Goal: Task Accomplishment & Management: Manage account settings

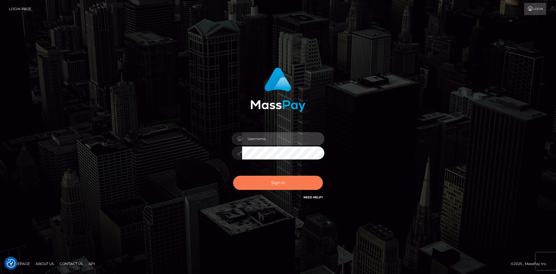
type input "tinan"
click at [285, 178] on button "Sign in" at bounding box center [278, 182] width 90 height 14
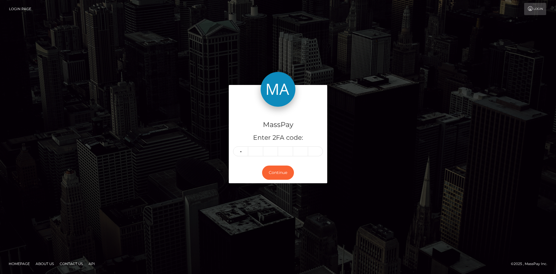
type input "4"
type input "9"
type input "1"
type input "5"
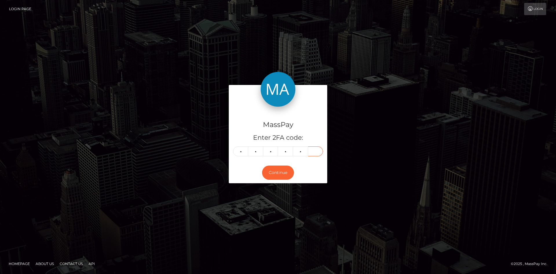
type input "0"
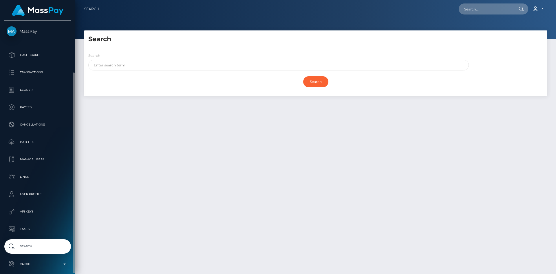
click at [33, 259] on p "Admin" at bounding box center [38, 263] width 62 height 9
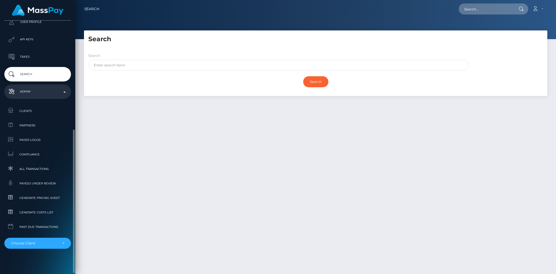
scroll to position [177, 0]
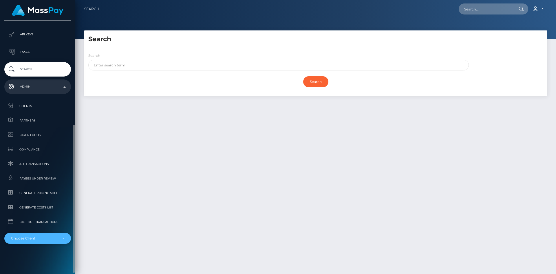
click at [35, 239] on div "Choose Client" at bounding box center [34, 238] width 47 height 5
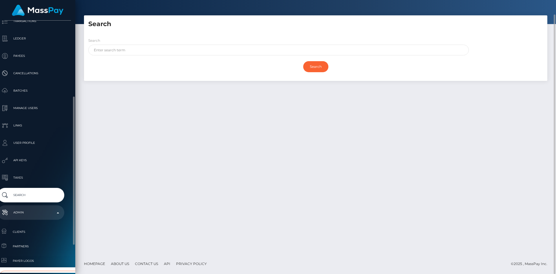
scroll to position [138, 7]
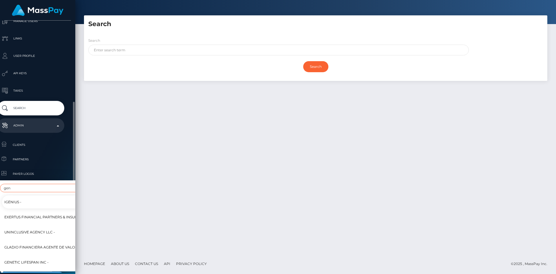
type input "gen"
click at [41, 260] on span "Genetic LIfespan Inc -" at bounding box center [26, 262] width 44 height 8
select select "256"
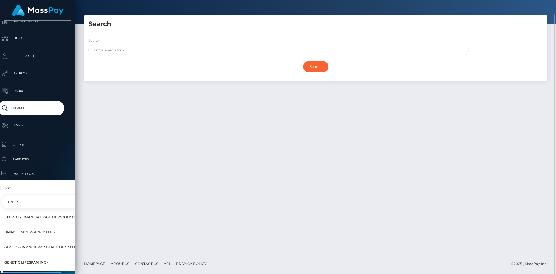
scroll to position [148, 7]
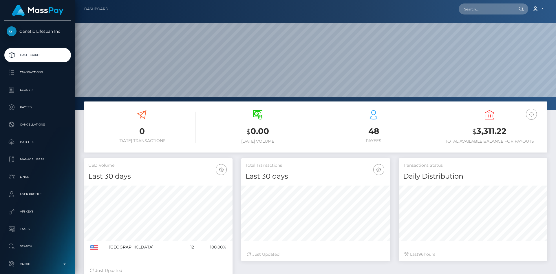
scroll to position [103, 149]
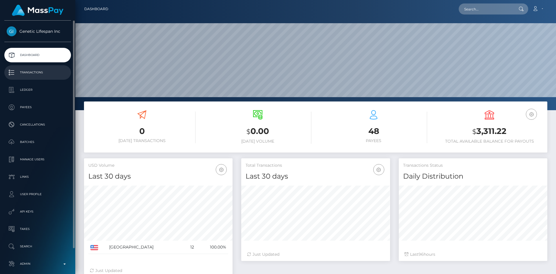
click at [34, 66] on link "Transactions" at bounding box center [37, 72] width 67 height 14
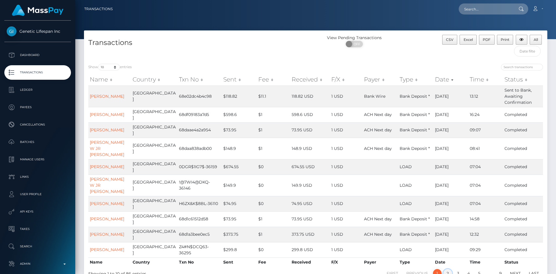
click at [448, 269] on link "2" at bounding box center [447, 273] width 9 height 9
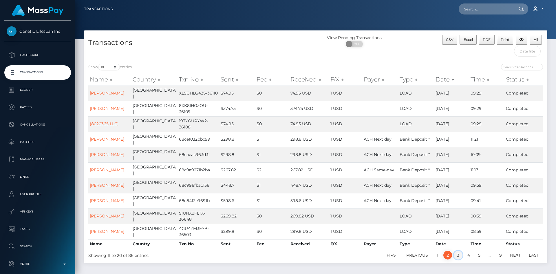
click at [455, 250] on link "3" at bounding box center [458, 254] width 9 height 9
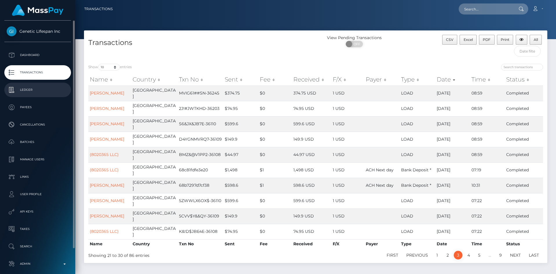
click at [41, 90] on p "Ledger" at bounding box center [38, 89] width 62 height 9
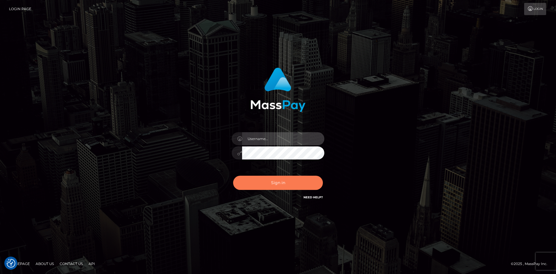
type input "tinan"
click at [277, 182] on button "Sign in" at bounding box center [278, 182] width 90 height 14
type input "tinan"
click at [298, 184] on button "Sign in" at bounding box center [278, 182] width 90 height 14
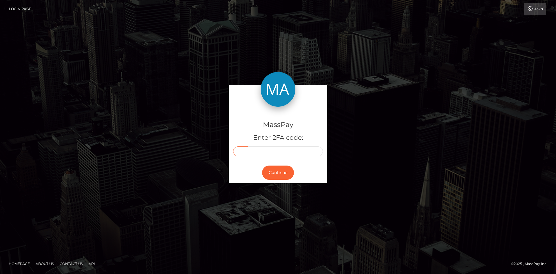
click at [242, 151] on input "text" at bounding box center [240, 151] width 15 height 10
type input "5"
type input "1"
type input "0"
type input "8"
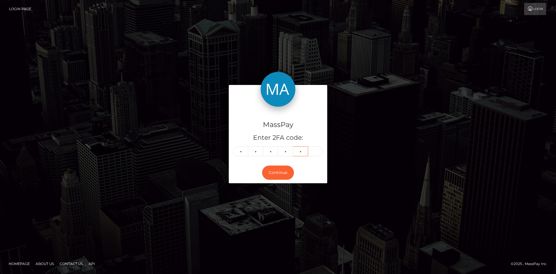
type input "7"
type input "1"
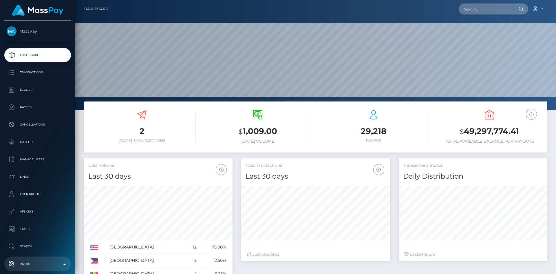
scroll to position [103, 149]
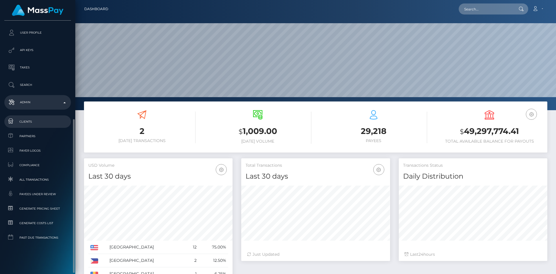
click at [43, 122] on span "Clients" at bounding box center [38, 121] width 62 height 7
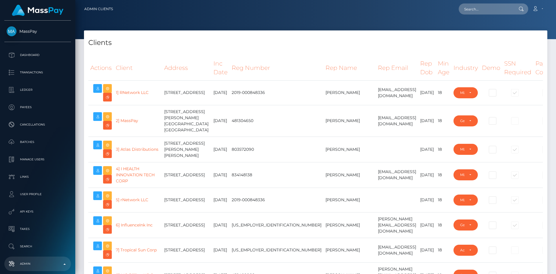
select select "223"
click at [245, 40] on h4 "Clients" at bounding box center [315, 43] width 454 height 10
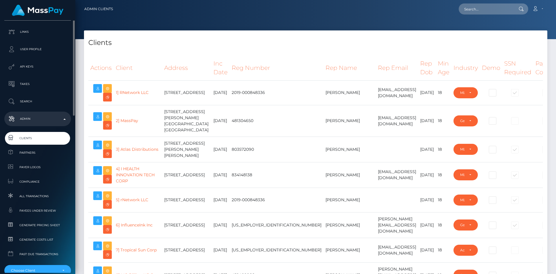
scroll to position [177, 0]
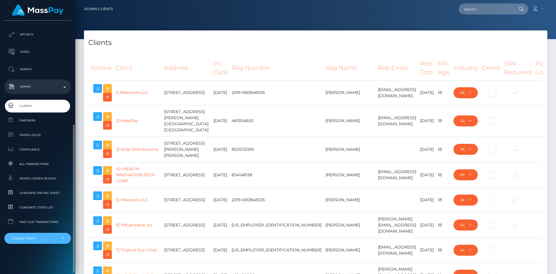
click at [36, 236] on div "Choose Client" at bounding box center [34, 238] width 47 height 5
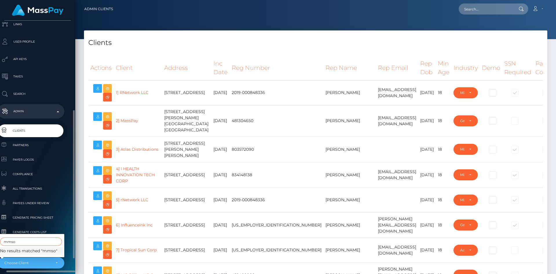
scroll to position [177, 7]
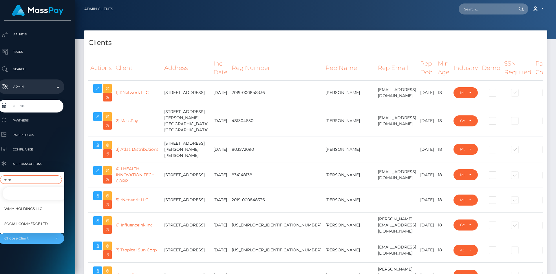
type input "m"
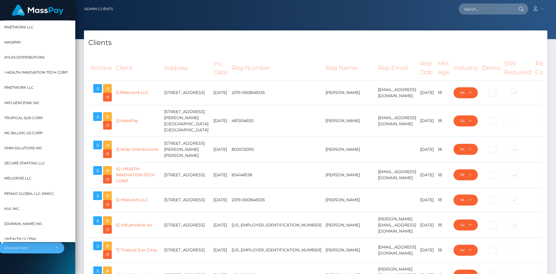
scroll to position [158, 7]
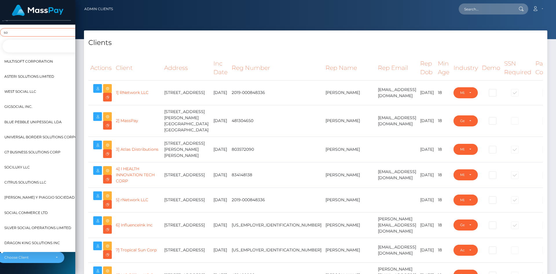
type input "s"
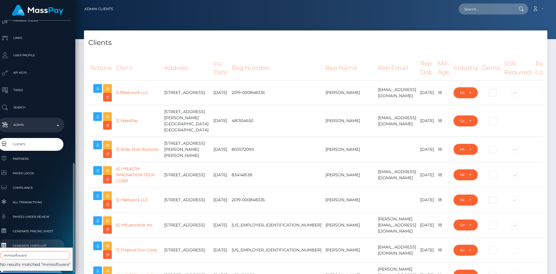
scroll to position [177, 7]
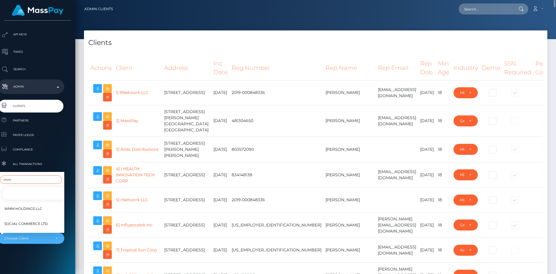
type input "m"
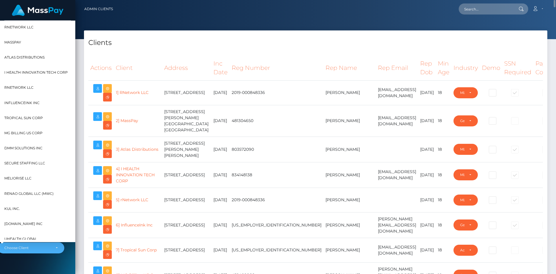
scroll to position [158, 7]
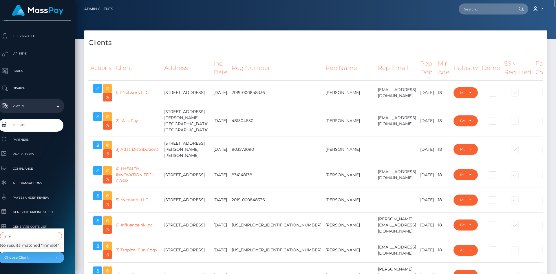
type input "m"
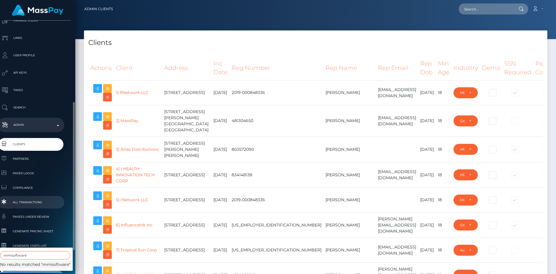
scroll to position [177, 7]
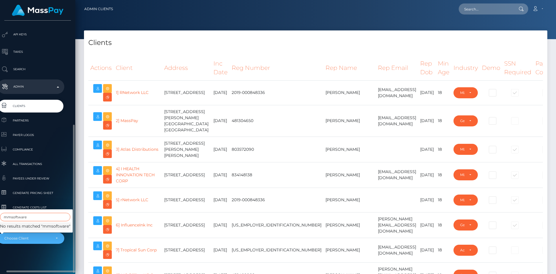
click at [64, 218] on input "mmsoftware" at bounding box center [35, 216] width 70 height 8
type input "mmsoftware"
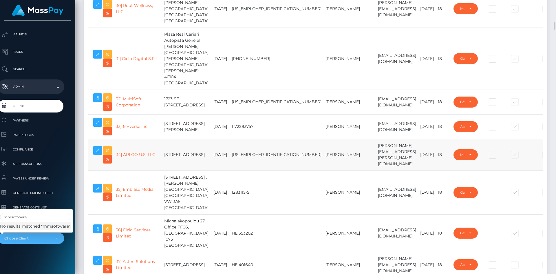
scroll to position [868, 0]
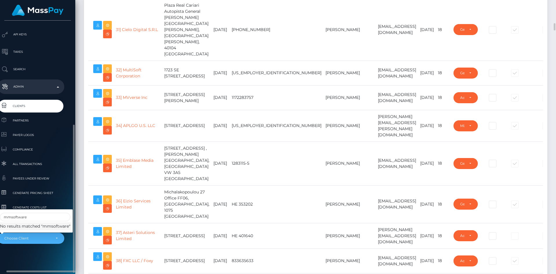
click at [65, 262] on div "MassPay Dashboard Transactions Ledger Payees Cancellations" at bounding box center [37, 147] width 75 height 252
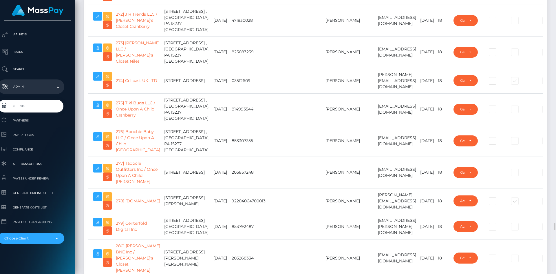
scroll to position [7236, 0]
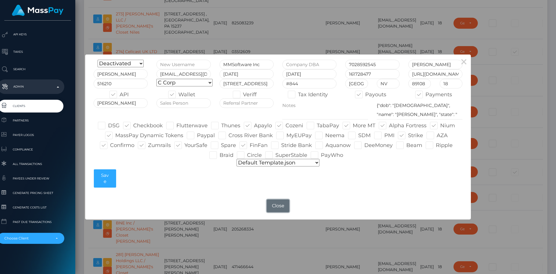
click at [281, 208] on button "Close" at bounding box center [278, 205] width 23 height 13
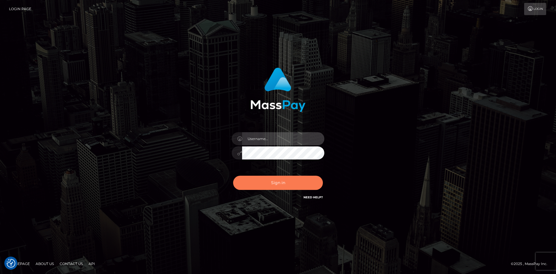
type input "tinan"
click at [283, 185] on button "Sign in" at bounding box center [278, 182] width 90 height 14
type input "tinan"
click at [283, 185] on button "Sign in" at bounding box center [278, 182] width 90 height 14
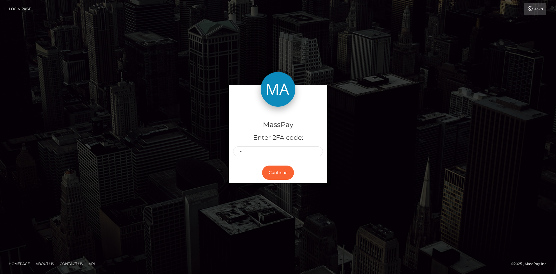
type input "6"
type input "8"
type input "9"
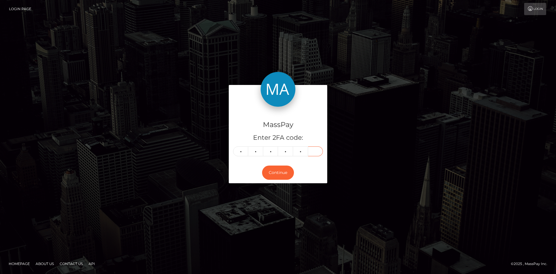
type input "5"
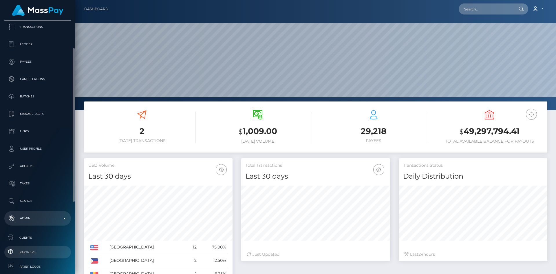
scroll to position [161, 0]
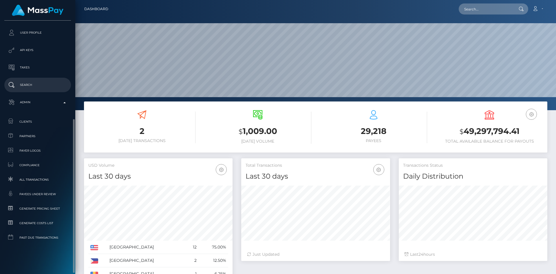
click at [40, 88] on p "Search" at bounding box center [38, 84] width 62 height 9
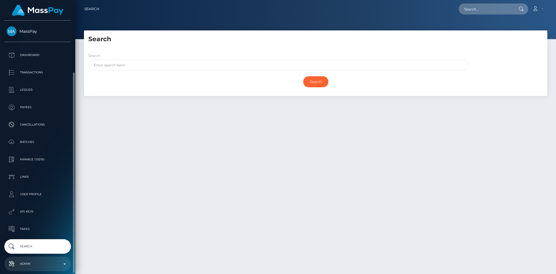
click at [39, 259] on p "Admin" at bounding box center [38, 263] width 62 height 9
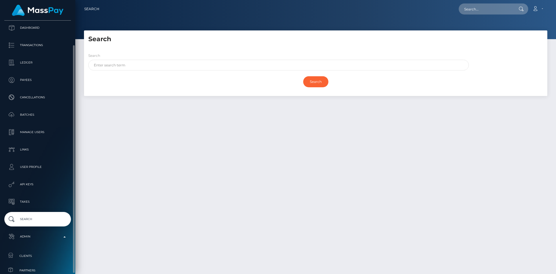
scroll to position [187, 0]
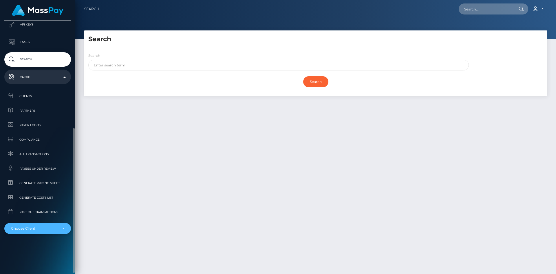
click at [35, 230] on div "Choose Client" at bounding box center [34, 228] width 47 height 5
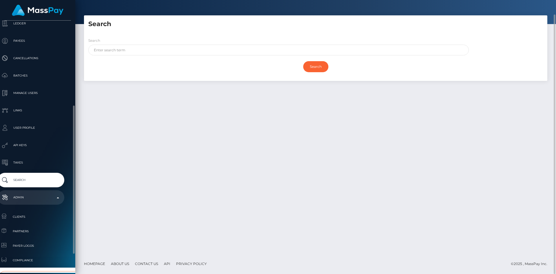
scroll to position [153, 7]
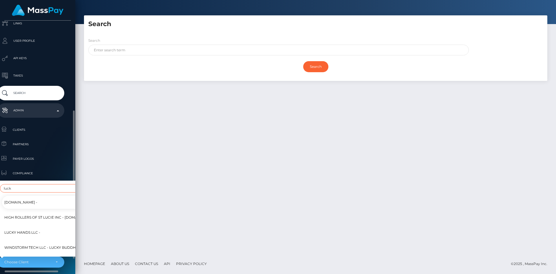
type input "luck"
click at [36, 228] on span "Lucky Hands LLC -" at bounding box center [22, 232] width 36 height 8
select select "327"
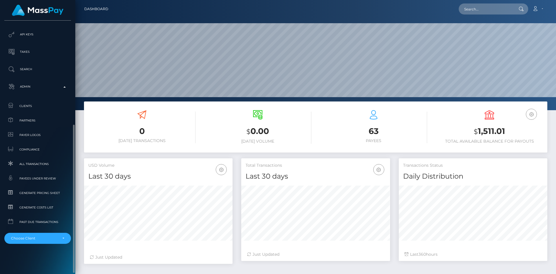
scroll to position [103, 149]
click at [45, 193] on span "Generate Pricing Sheet" at bounding box center [38, 192] width 62 height 7
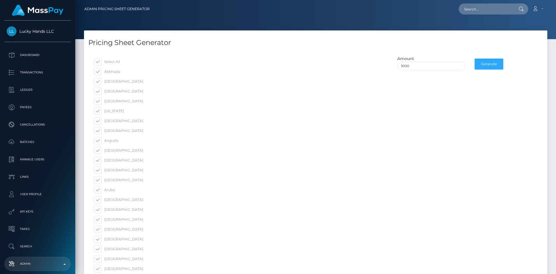
click at [120, 63] on span at bounding box center [120, 61] width 0 height 4
click at [114, 63] on input "Select All" at bounding box center [116, 61] width 4 height 4
checkbox input "false"
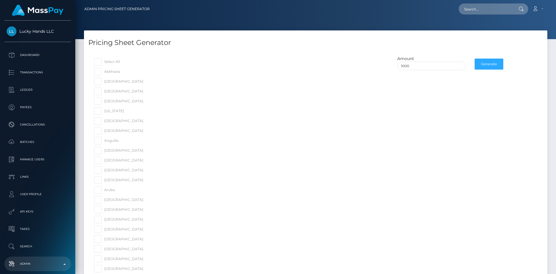
checkbox input "false"
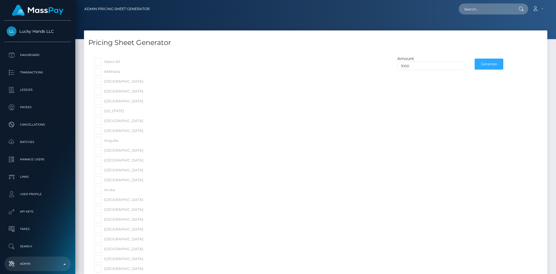
checkbox input "false"
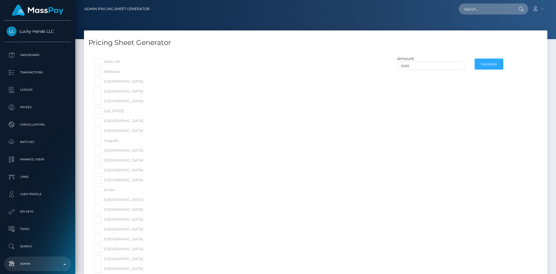
checkbox input "false"
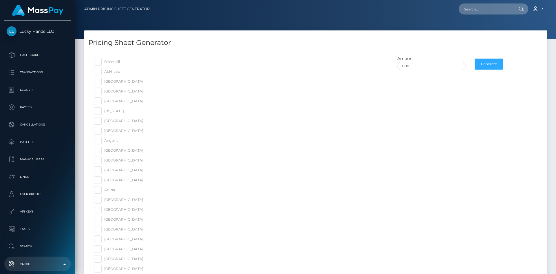
checkbox input "false"
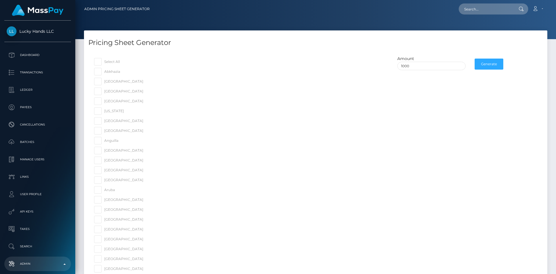
checkbox input "false"
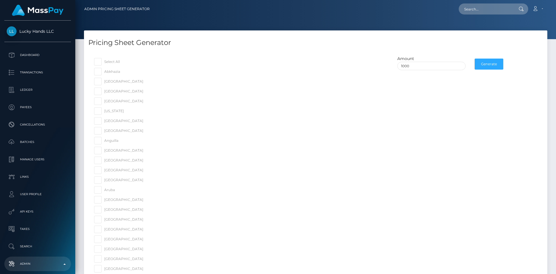
checkbox input "false"
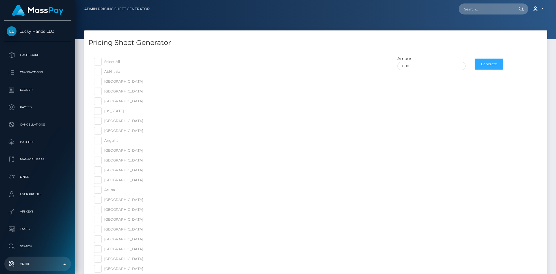
checkbox input "false"
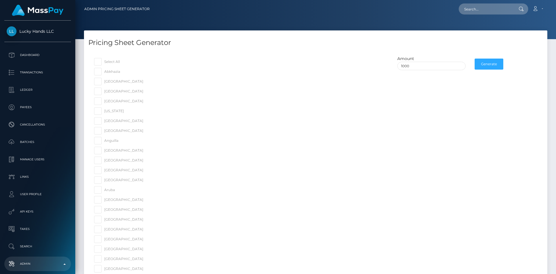
checkbox input "false"
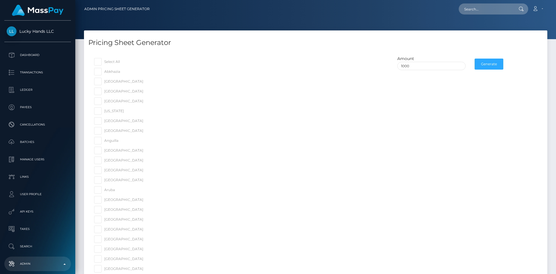
checkbox input "false"
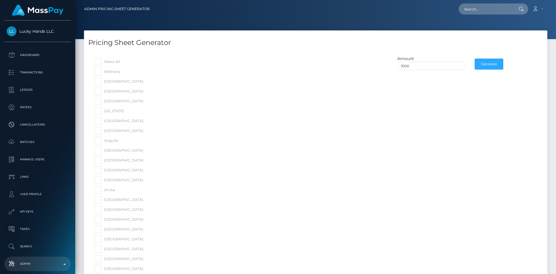
checkbox input "false"
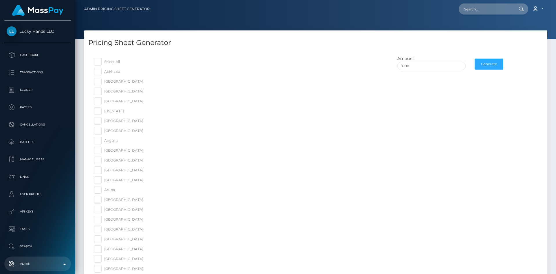
checkbox input "false"
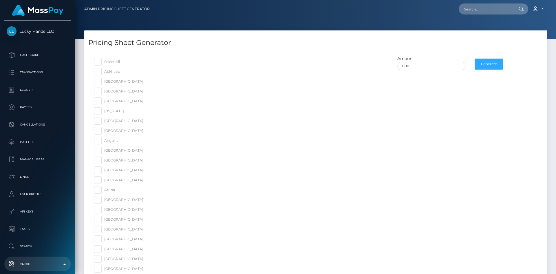
checkbox input "false"
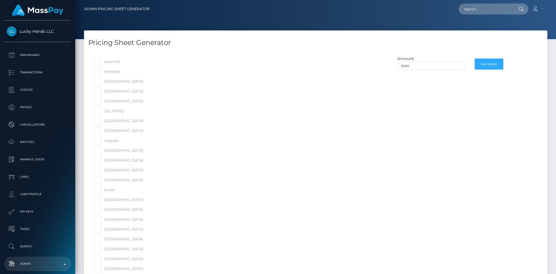
checkbox input "false"
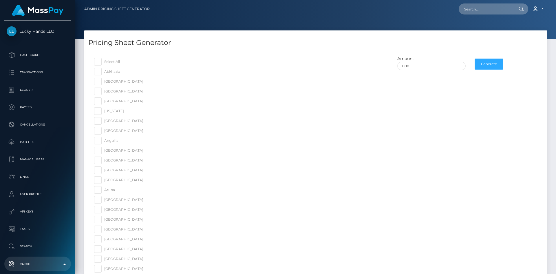
checkbox input "false"
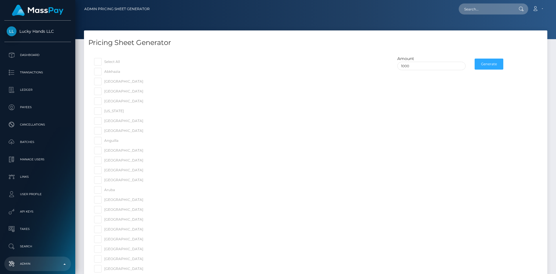
checkbox input "false"
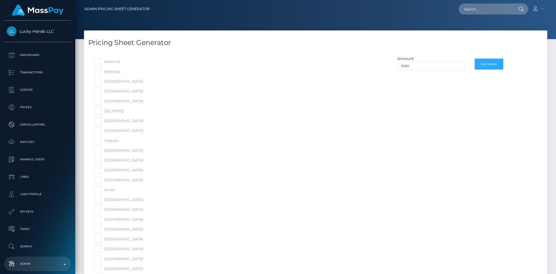
checkbox input "false"
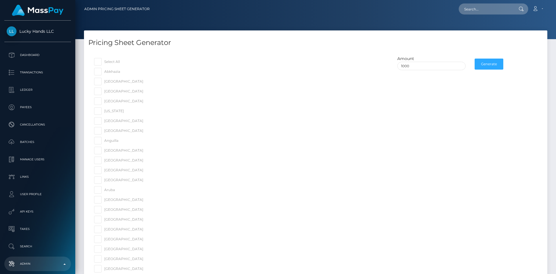
checkbox input "false"
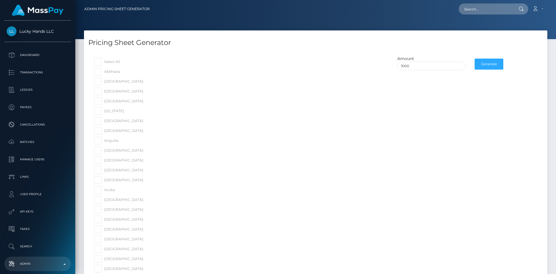
checkbox input "false"
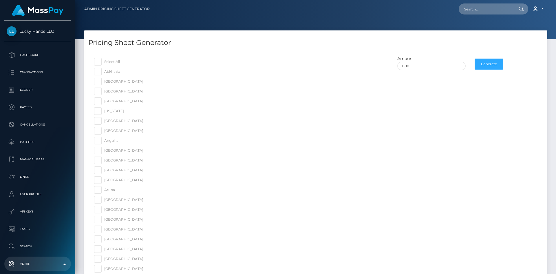
checkbox input "false"
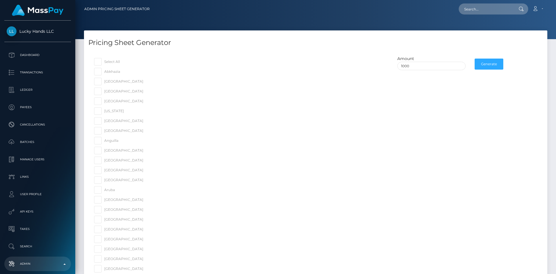
checkbox input "false"
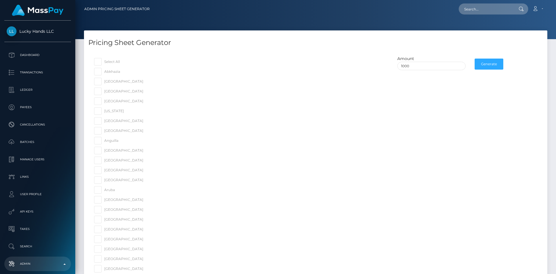
checkbox input "false"
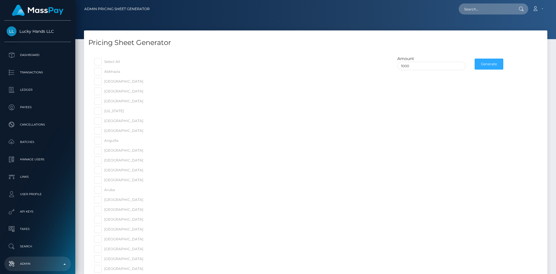
checkbox input "false"
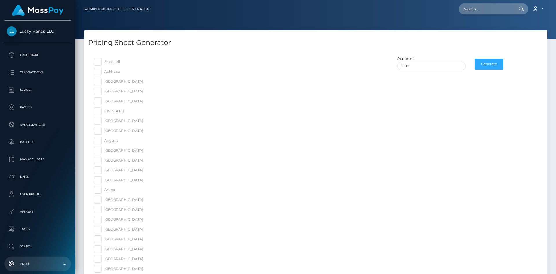
checkbox input "false"
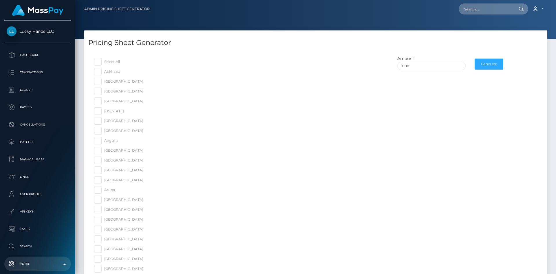
checkbox input "false"
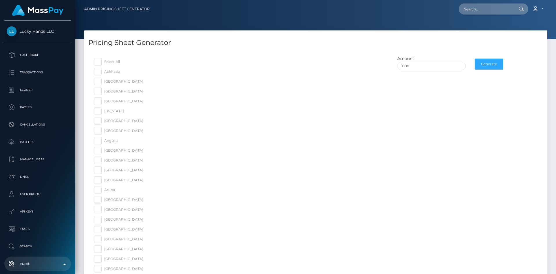
checkbox input "false"
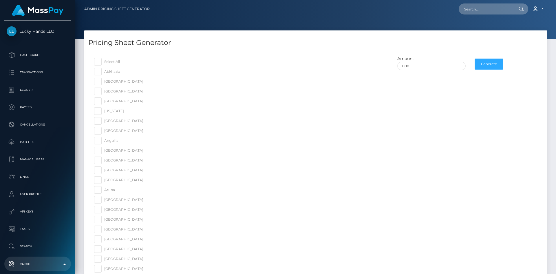
checkbox input "false"
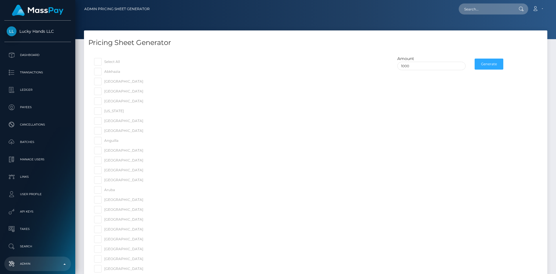
checkbox input "false"
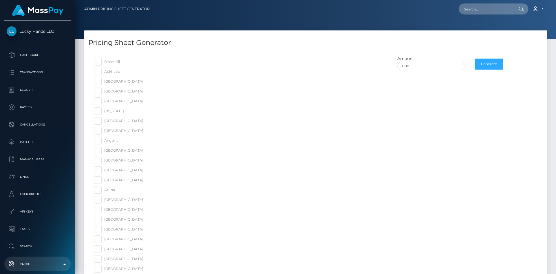
checkbox input "false"
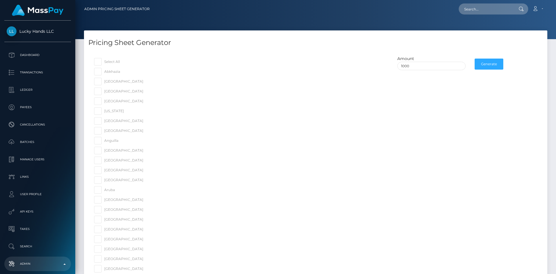
checkbox input "false"
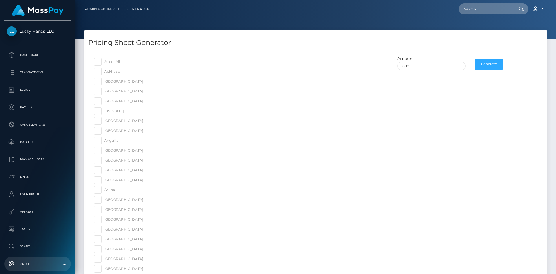
checkbox input "false"
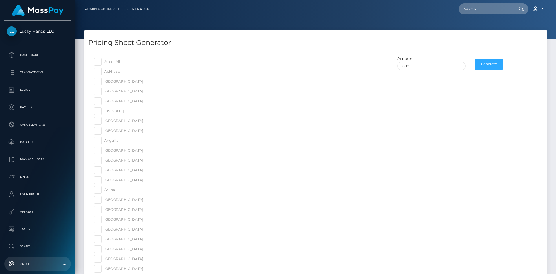
checkbox input "false"
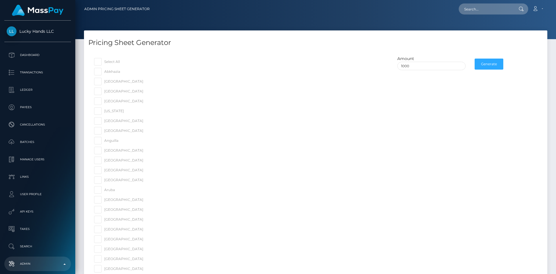
checkbox input "false"
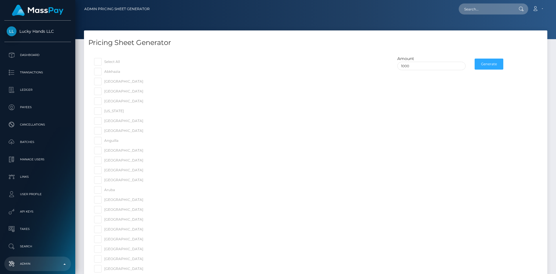
checkbox input "false"
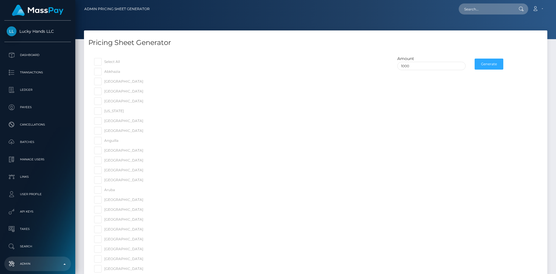
checkbox input "false"
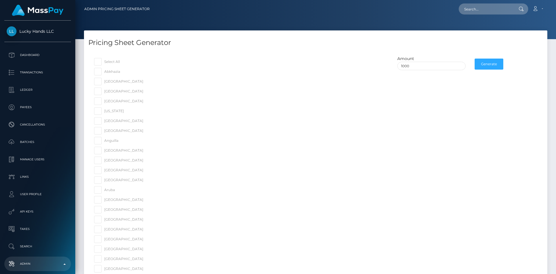
checkbox input "false"
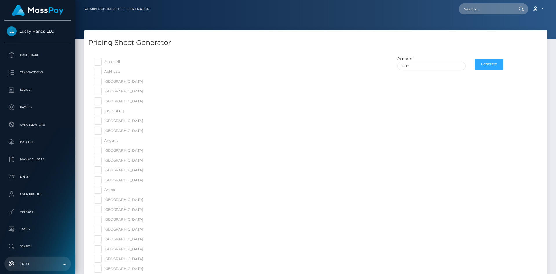
checkbox input "false"
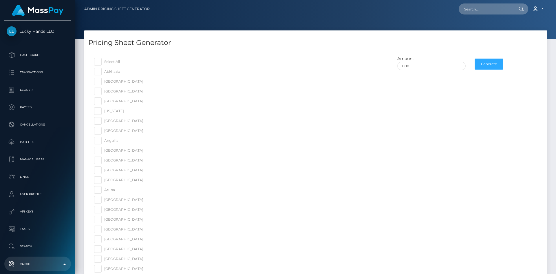
checkbox input "false"
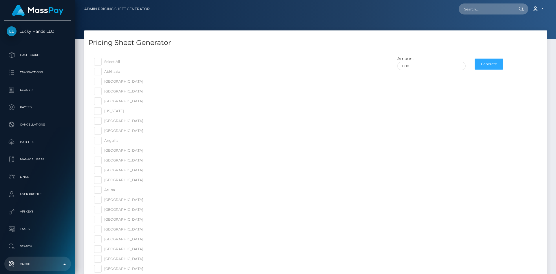
checkbox input "false"
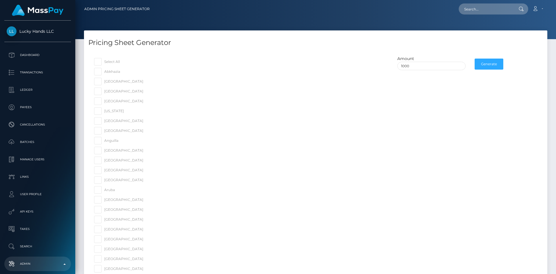
checkbox input "false"
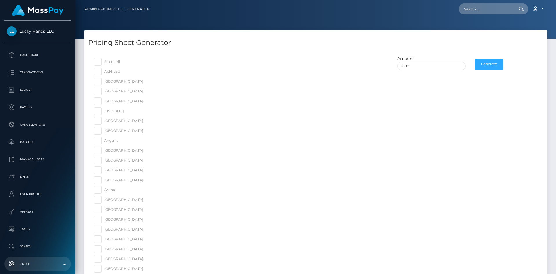
checkbox input "false"
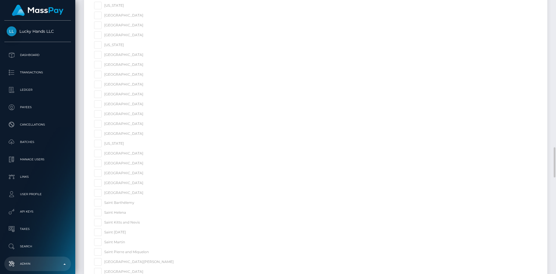
scroll to position [1592, 0]
click at [143, 134] on span at bounding box center [143, 133] width 0 height 4
click at [137, 134] on input "Philippines" at bounding box center [139, 133] width 4 height 4
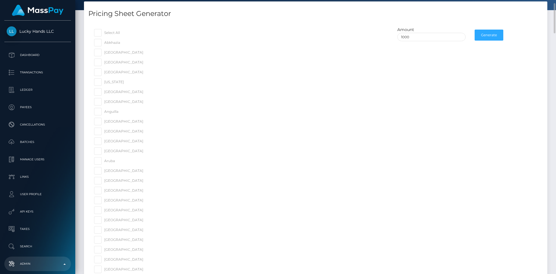
scroll to position [0, 0]
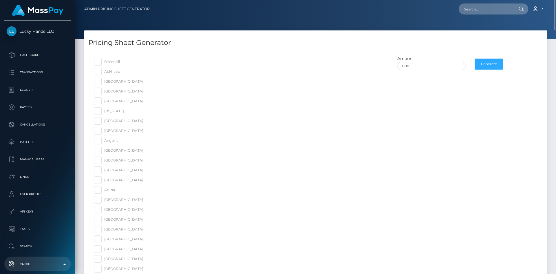
click at [488, 62] on button "Generate" at bounding box center [488, 63] width 29 height 11
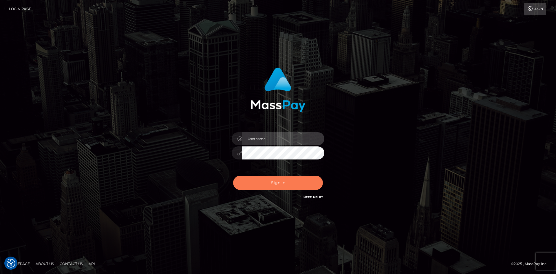
type input "tinan"
click at [296, 175] on button "Sign in" at bounding box center [278, 182] width 90 height 14
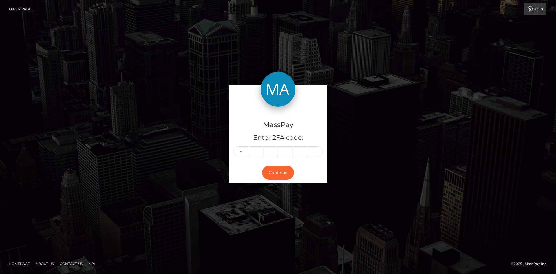
type input "0"
type input "6"
type input "9"
type input "8"
type input "0"
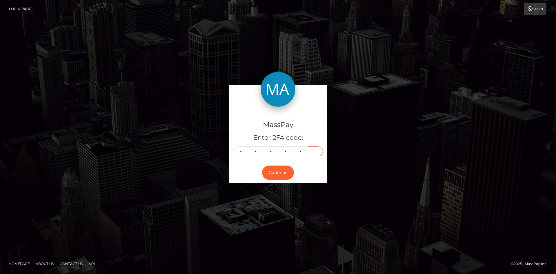
type input "6"
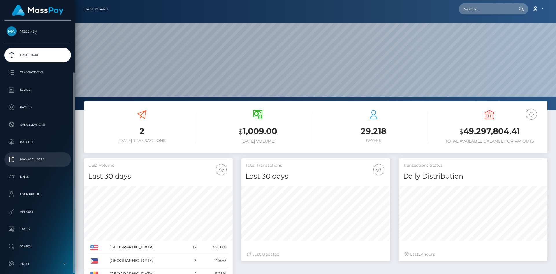
scroll to position [27, 0]
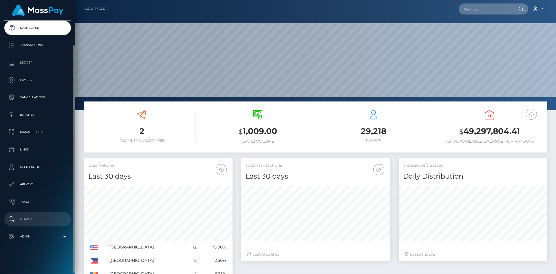
click at [27, 222] on p "Search" at bounding box center [38, 218] width 62 height 9
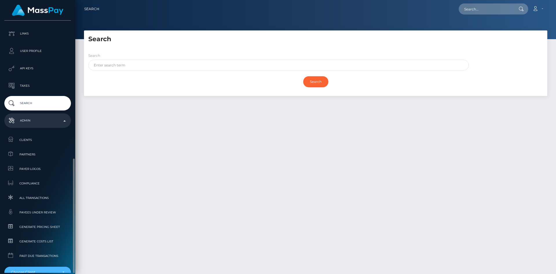
scroll to position [177, 0]
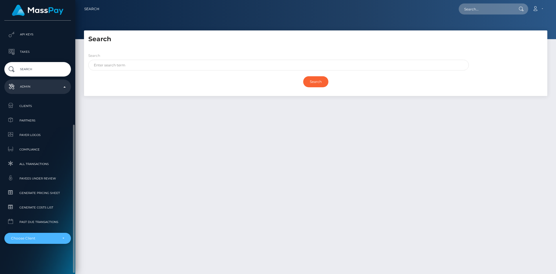
click at [39, 238] on div "Choose Client" at bounding box center [34, 238] width 47 height 5
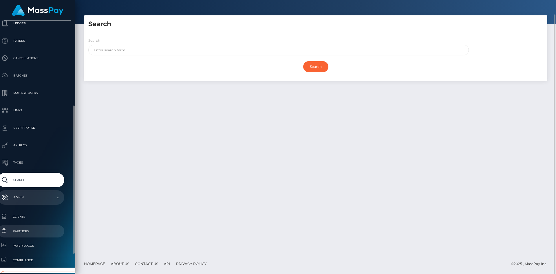
scroll to position [177, 7]
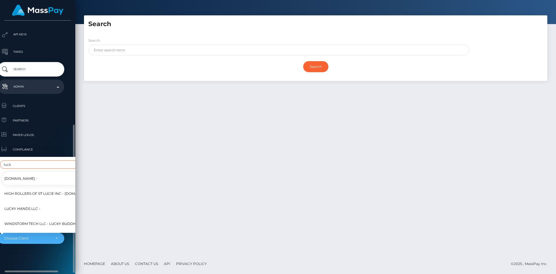
type input "luck"
click at [32, 204] on span "Lucky Hands LLC -" at bounding box center [22, 208] width 36 height 8
select select "327"
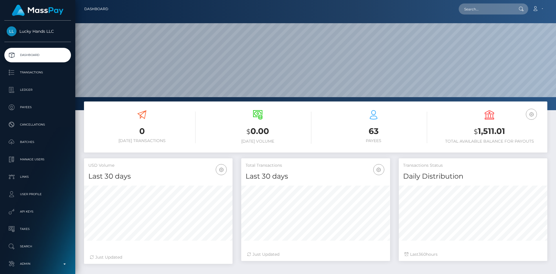
scroll to position [103, 149]
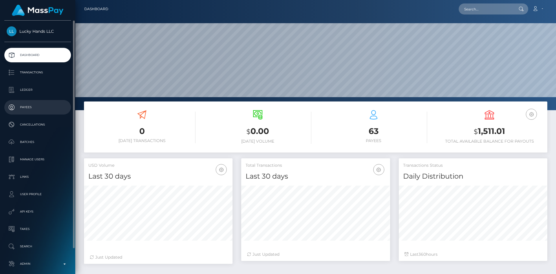
click at [43, 104] on p "Payees" at bounding box center [38, 107] width 62 height 9
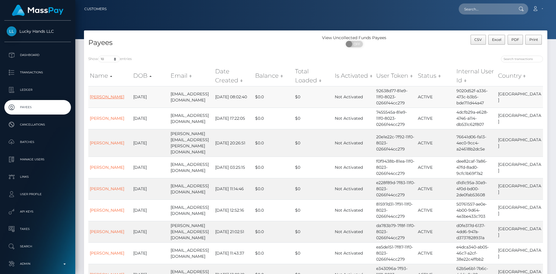
click at [118, 99] on link "[PERSON_NAME]" at bounding box center [107, 96] width 34 height 5
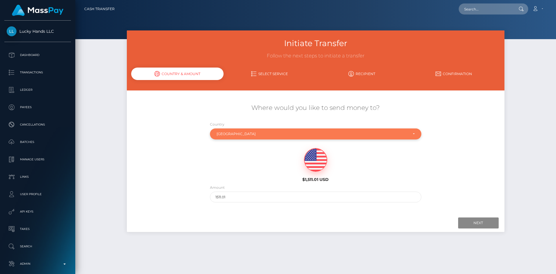
click at [267, 133] on div "[GEOGRAPHIC_DATA]" at bounding box center [312, 133] width 191 height 5
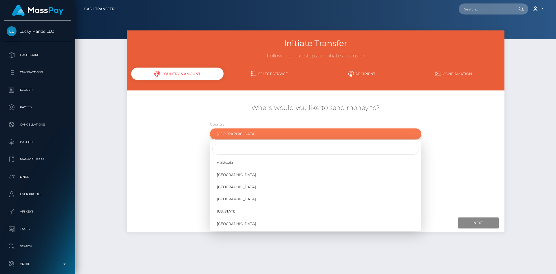
scroll to position [2410, 0]
click at [269, 147] on input "Search" at bounding box center [315, 149] width 207 height 11
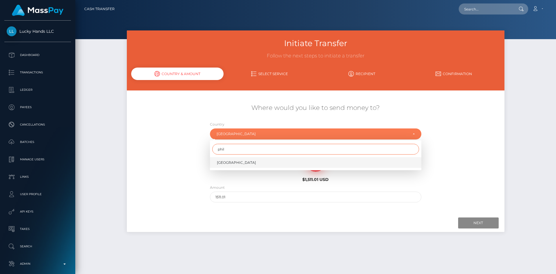
type input "phil"
click at [266, 162] on link "Philippines" at bounding box center [315, 162] width 211 height 11
select select "PHL"
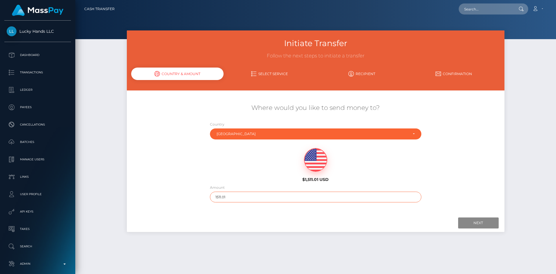
click at [244, 196] on input "1511.01" at bounding box center [315, 196] width 211 height 11
type input "1"
type input "100"
click at [345, 213] on div "Where would you like to send money to? Country Abkhazia Afghanistan Albania Alg…" at bounding box center [315, 151] width 377 height 123
click at [469, 222] on input "Next" at bounding box center [478, 222] width 41 height 11
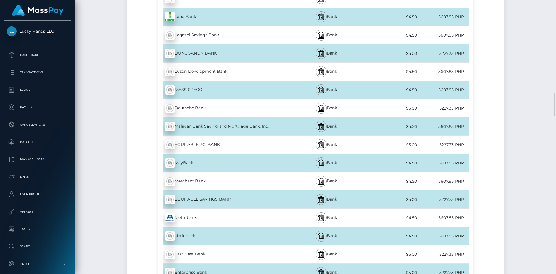
scroll to position [1245, 0]
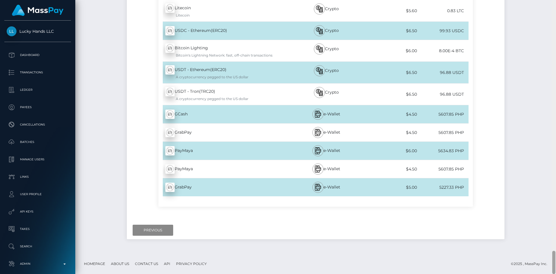
drag, startPoint x: 552, startPoint y: 124, endPoint x: 552, endPoint y: 285, distance: 160.6
click at [552, 273] on html "Lucky Hands LLC Dashboard Transactions Ledger Payees Batches" at bounding box center [278, 137] width 556 height 274
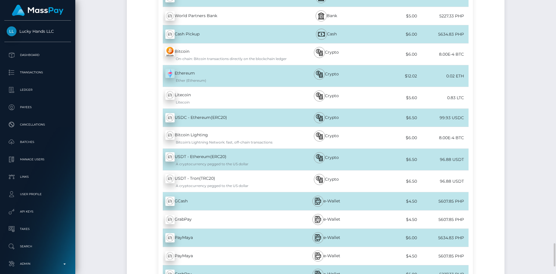
scroll to position [2783, 0]
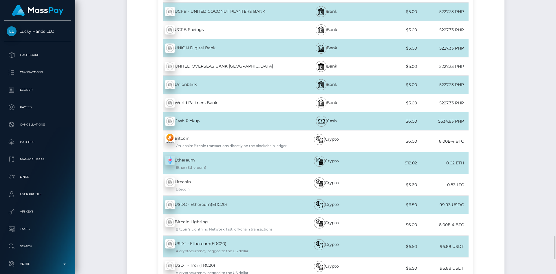
click at [186, 118] on div "Cash Pickup - PHP" at bounding box center [222, 121] width 129 height 16
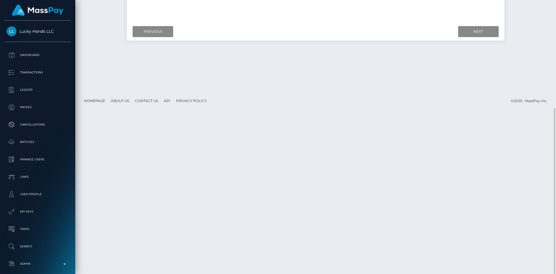
scroll to position [0, 0]
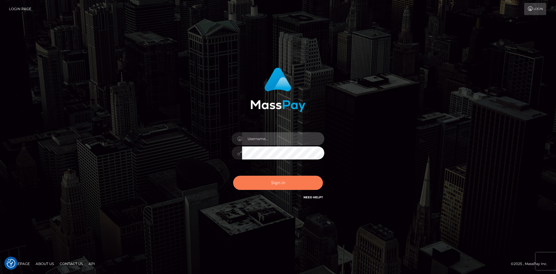
type input "tinan"
click at [284, 186] on button "Sign in" at bounding box center [278, 182] width 90 height 14
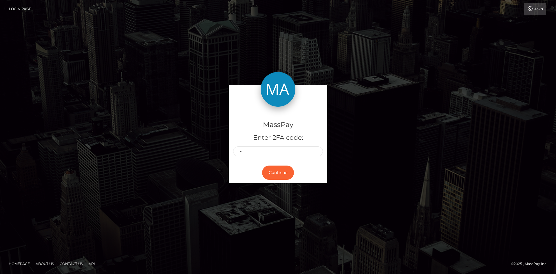
type input "6"
type input "5"
type input "4"
type input "5"
type input "1"
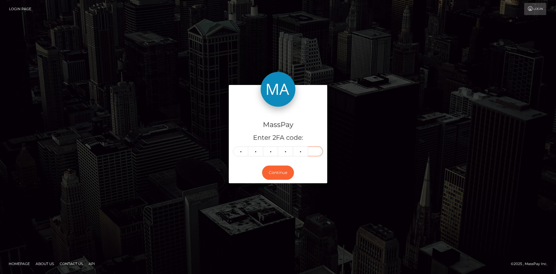
type input "9"
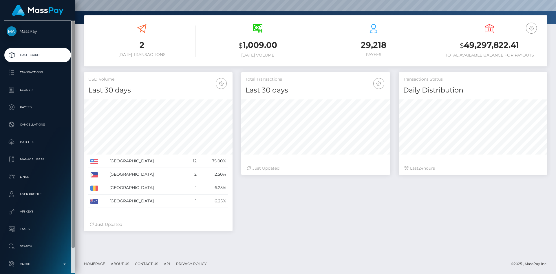
scroll to position [103, 149]
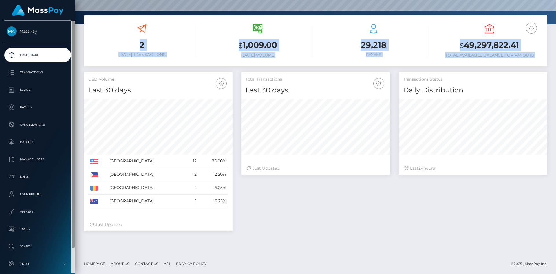
click at [75, 152] on div "MassPay Dashboard Transactions Ledger Payees 2 $" at bounding box center [278, 137] width 556 height 274
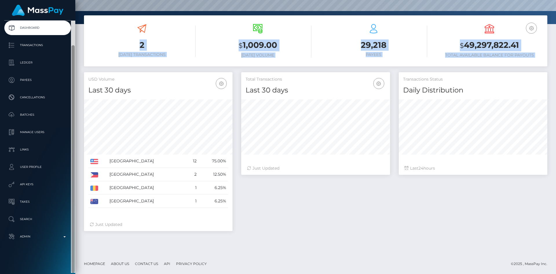
drag, startPoint x: 73, startPoint y: 154, endPoint x: 85, endPoint y: 286, distance: 132.8
click at [85, 273] on html "MassPay Dashboard Transactions Ledger Payees Cancellations Links" at bounding box center [278, 137] width 556 height 274
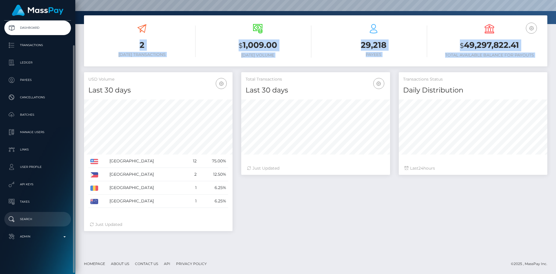
click at [31, 217] on p "Search" at bounding box center [38, 218] width 62 height 9
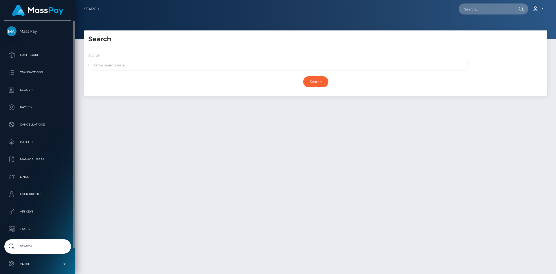
scroll to position [27, 0]
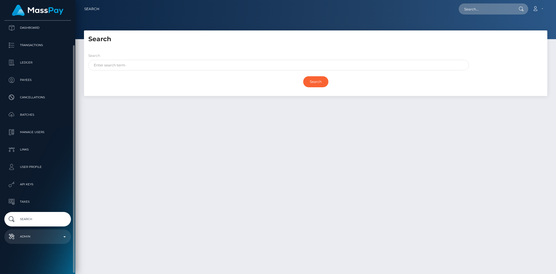
click at [31, 233] on p "Admin" at bounding box center [38, 236] width 62 height 9
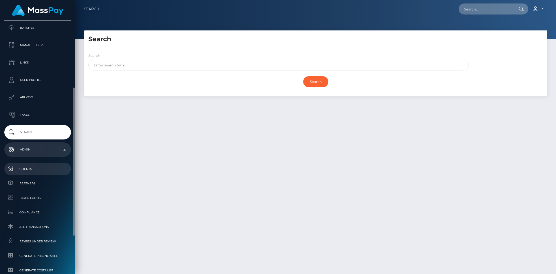
click at [35, 167] on span "Clients" at bounding box center [38, 168] width 62 height 7
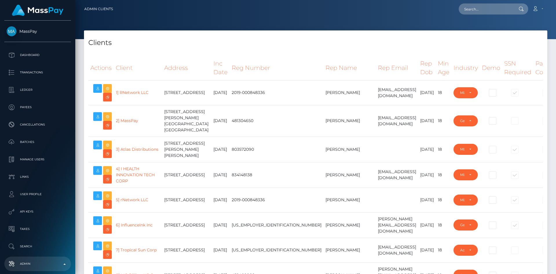
select select "223"
click at [502, 10] on input "text" at bounding box center [486, 8] width 54 height 11
type input "mmsoftware"
click at [475, 17] on div "Loading... Loading..." at bounding box center [482, 17] width 46 height 5
drag, startPoint x: 488, startPoint y: 7, endPoint x: 446, endPoint y: 6, distance: 42.0
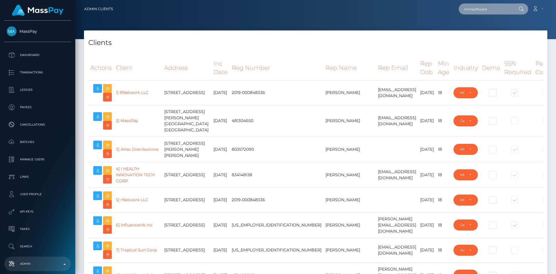
click at [446, 6] on div "mmsoftware Loading... Loading... Account Edit Profile Logout" at bounding box center [332, 9] width 429 height 12
type input "thomas deasey"
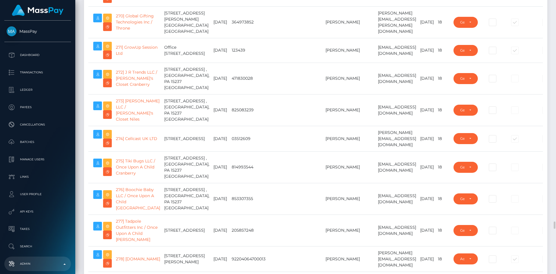
scroll to position [7179, 0]
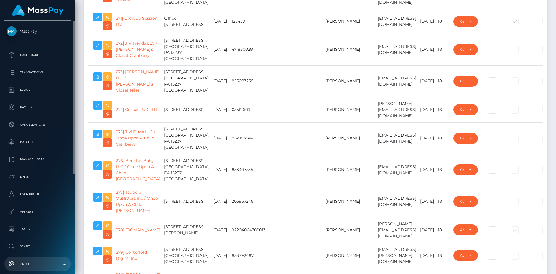
click at [42, 264] on p "Admin" at bounding box center [38, 263] width 62 height 9
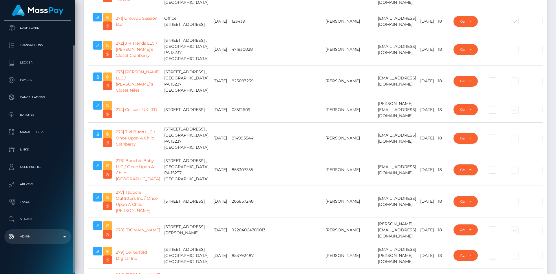
click at [38, 240] on p "Admin" at bounding box center [38, 236] width 62 height 9
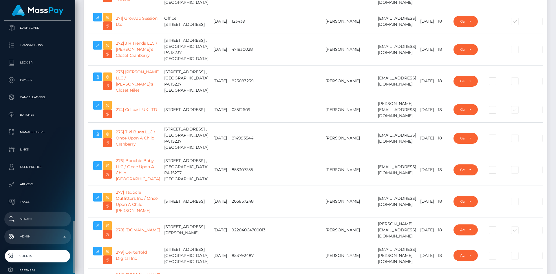
scroll to position [172, 0]
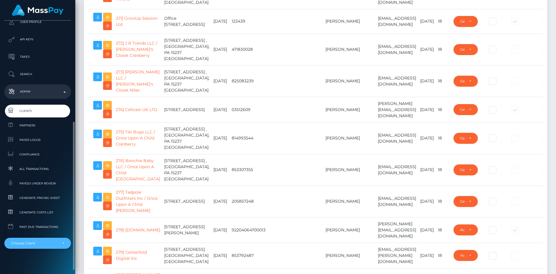
click at [34, 244] on div "Choose Client" at bounding box center [34, 243] width 47 height 5
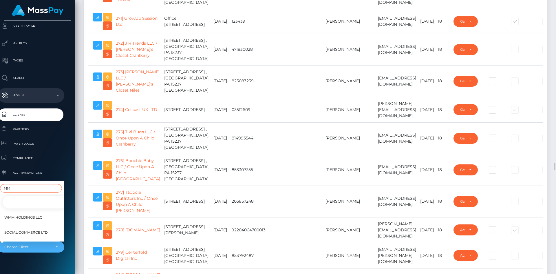
scroll to position [7150, 0]
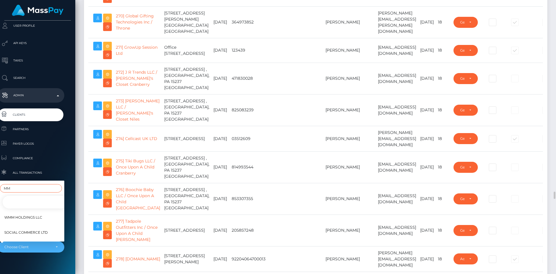
type input "MM"
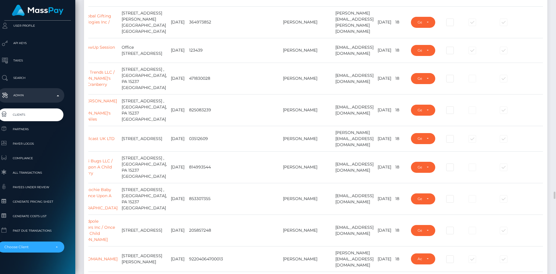
scroll to position [0, 0]
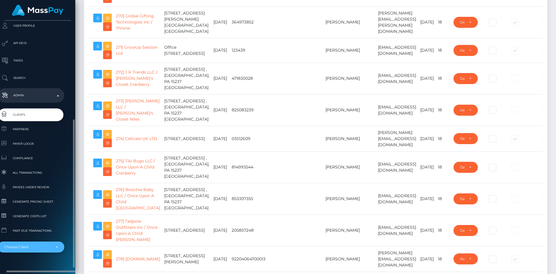
click at [49, 247] on div "Choose Client" at bounding box center [27, 246] width 47 height 5
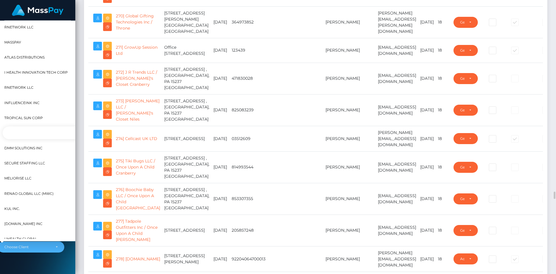
select select "8"
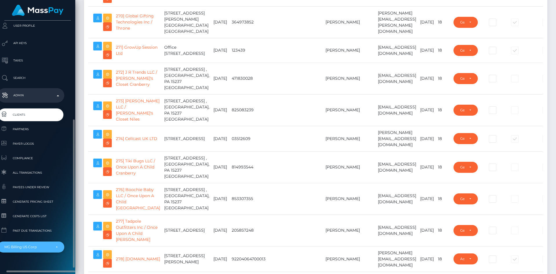
click at [54, 246] on div "MG Billing US Corp" at bounding box center [30, 246] width 53 height 5
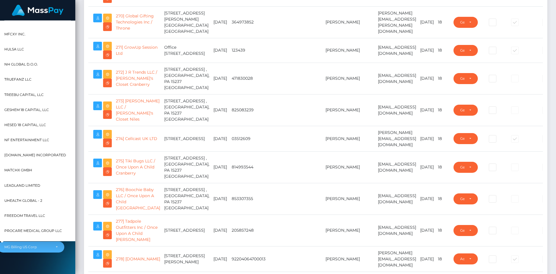
scroll to position [35, 7]
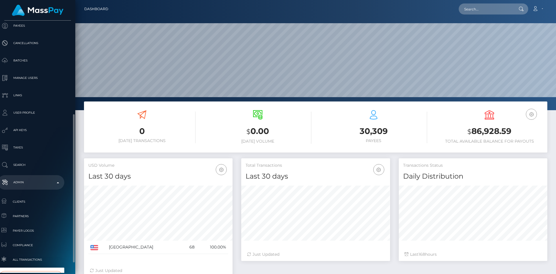
scroll to position [168, 7]
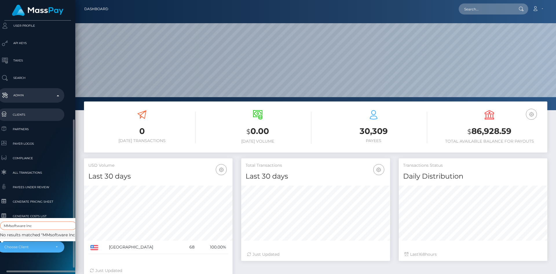
type input "MMsoftware Inc"
click at [25, 115] on span "Clients" at bounding box center [31, 114] width 62 height 7
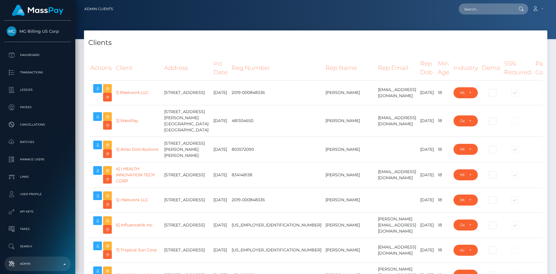
select select "223"
click at [343, 35] on div "Clients" at bounding box center [315, 38] width 463 height 17
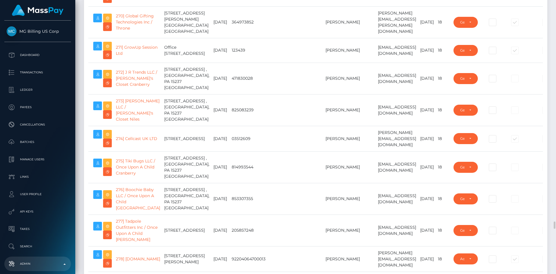
scroll to position [7121, 0]
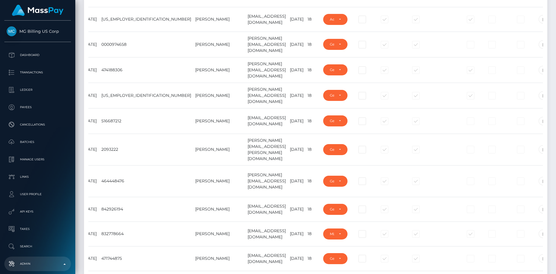
scroll to position [4031, 0]
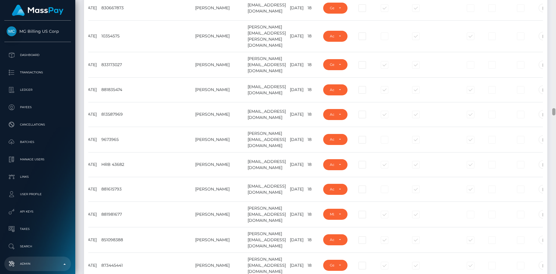
drag, startPoint x: 553, startPoint y: 194, endPoint x: 549, endPoint y: 111, distance: 82.9
click at [549, 111] on div "Admin Clients Loading... Loading..." at bounding box center [315, 137] width 480 height 274
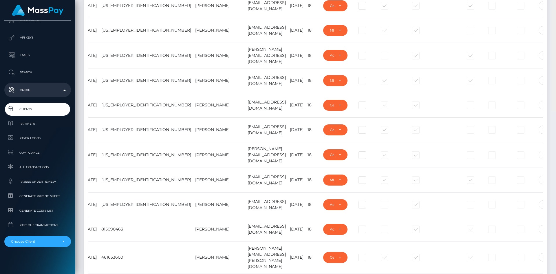
scroll to position [0, 0]
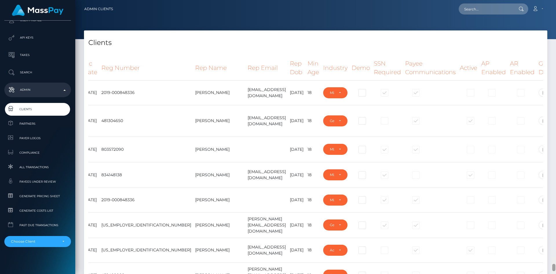
drag, startPoint x: 553, startPoint y: 85, endPoint x: 552, endPoint y: -6, distance: 91.8
click at [552, 0] on html "MG Billing US Corp Dashboard Transactions Ledger Payees Batches" at bounding box center [278, 137] width 556 height 274
paste input "info@mmsoftware.io"
type input "info@mmsoftware.io"
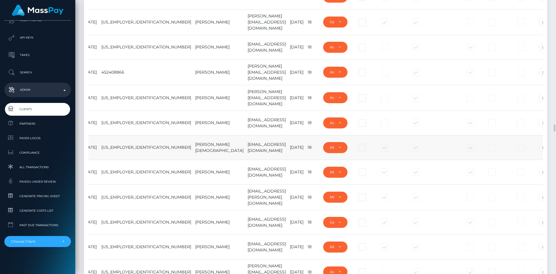
scroll to position [318, 0]
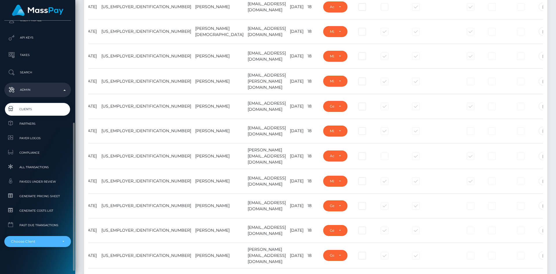
click at [57, 240] on div "Choose Client" at bounding box center [34, 241] width 47 height 5
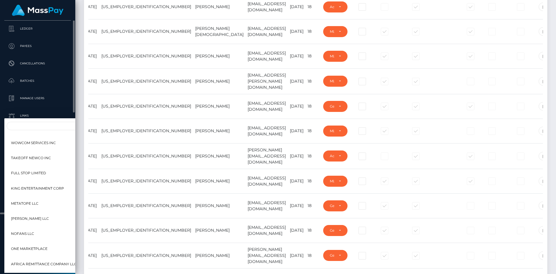
scroll to position [3, 0]
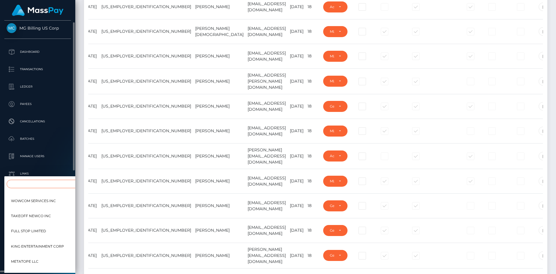
click at [46, 186] on input "Search" at bounding box center [61, 183] width 108 height 8
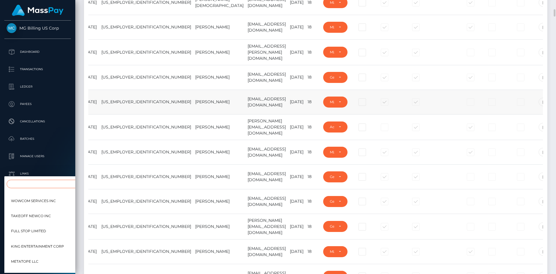
scroll to position [376, 0]
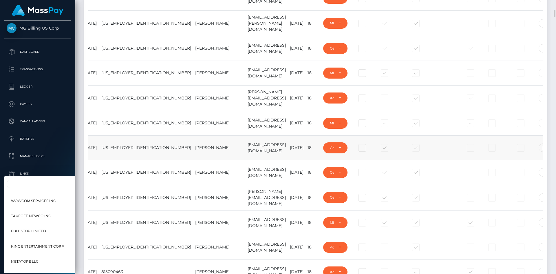
click at [424, 151] on div at bounding box center [430, 147] width 51 height 6
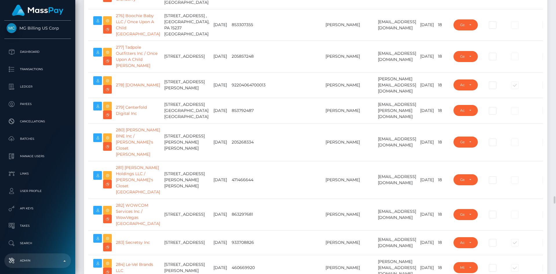
scroll to position [7236, 0]
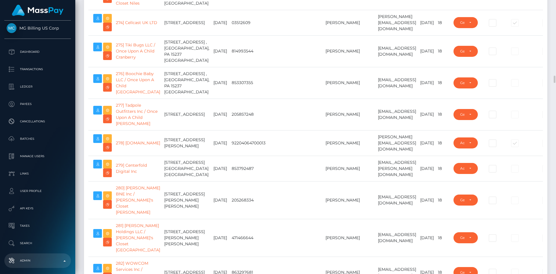
scroll to position [7150, 0]
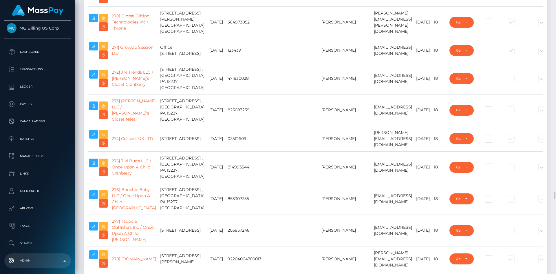
scroll to position [0, 0]
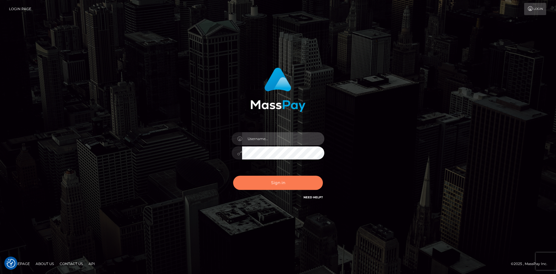
type input "tinan"
click at [289, 186] on button "Sign in" at bounding box center [278, 182] width 90 height 14
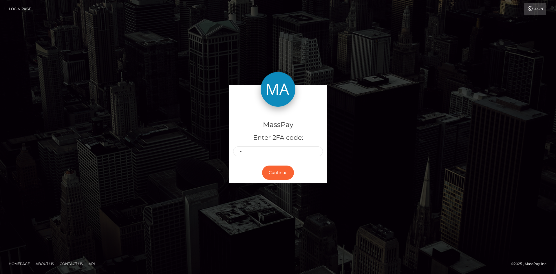
type input "3"
type input "7"
type input "4"
type input "2"
type input "3"
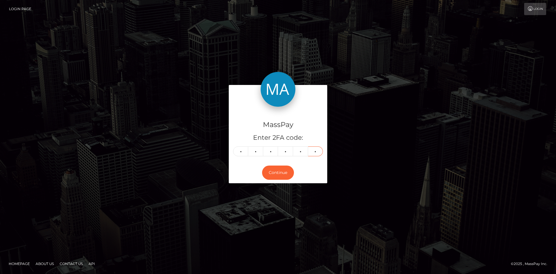
type input "6"
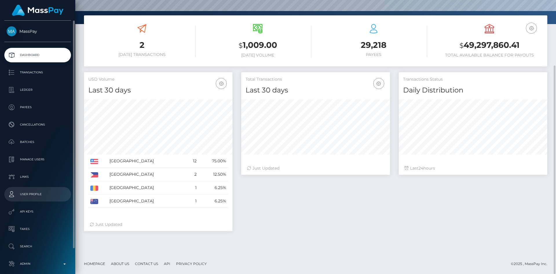
scroll to position [27, 0]
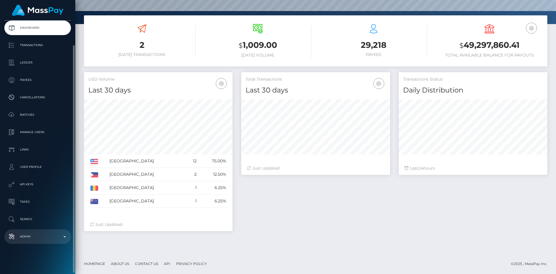
click at [39, 231] on link "Admin" at bounding box center [37, 236] width 67 height 14
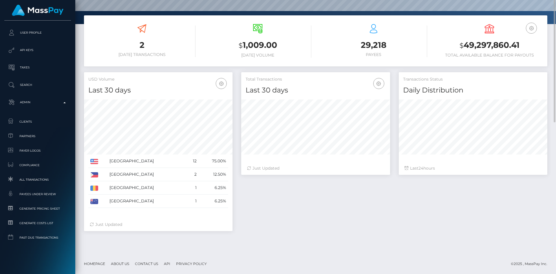
scroll to position [0, 0]
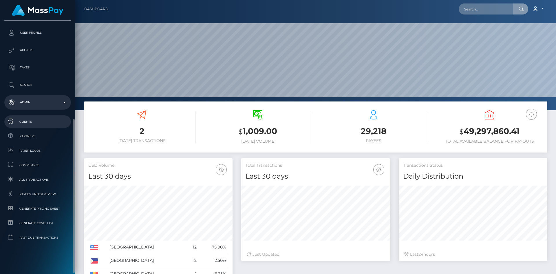
drag, startPoint x: 476, startPoint y: 8, endPoint x: 25, endPoint y: 122, distance: 465.6
click at [25, 122] on span "Clients" at bounding box center [38, 121] width 62 height 7
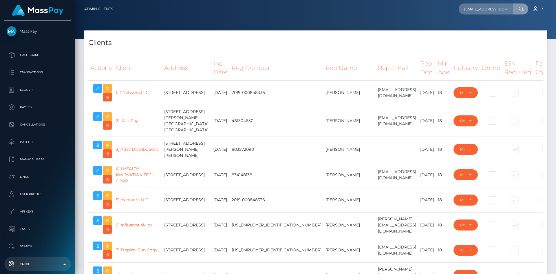
select select "223"
type input "[EMAIL_ADDRESS][DOMAIN_NAME]"
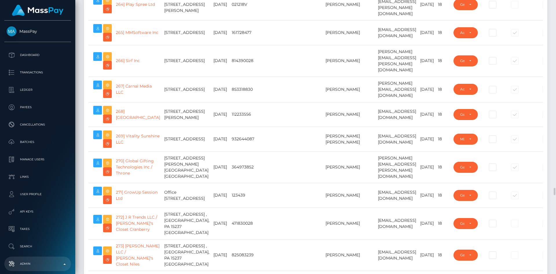
scroll to position [7179, 0]
